Goal: Task Accomplishment & Management: Use online tool/utility

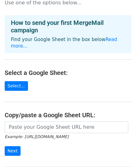
scroll to position [31, 0]
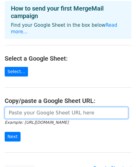
click at [57, 107] on input "url" at bounding box center [66, 113] width 123 height 12
paste input "[URL][DOMAIN_NAME]"
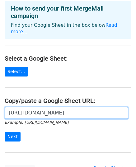
scroll to position [0, 140]
type input "[URL][DOMAIN_NAME]"
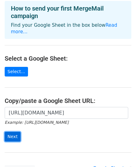
click at [14, 132] on input "Next" at bounding box center [13, 137] width 16 height 10
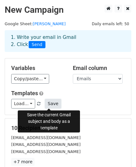
click at [50, 104] on button "Save" at bounding box center [53, 104] width 16 height 10
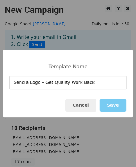
type input "Send a Logo – Get Quality Work Back"
click at [109, 103] on button "Save" at bounding box center [112, 105] width 27 height 13
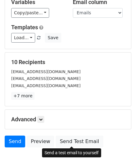
scroll to position [98, 0]
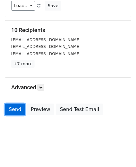
click at [16, 108] on link "Send" at bounding box center [15, 109] width 20 height 12
